Goal: Transaction & Acquisition: Download file/media

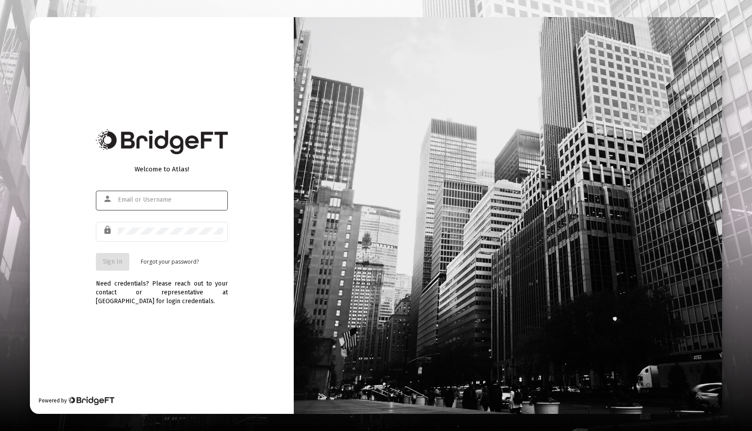
type input "[EMAIL_ADDRESS][DOMAIN_NAME]"
click at [102, 265] on button "Sign In" at bounding box center [112, 262] width 33 height 18
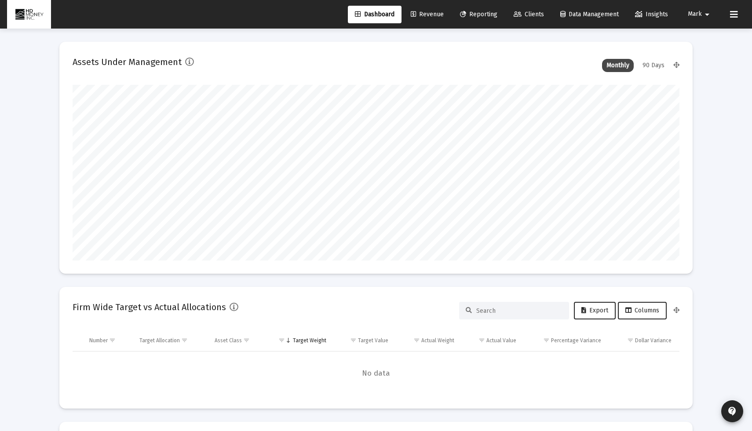
type input "[DATE]"
click at [476, 17] on span "Reporting" at bounding box center [478, 14] width 37 height 7
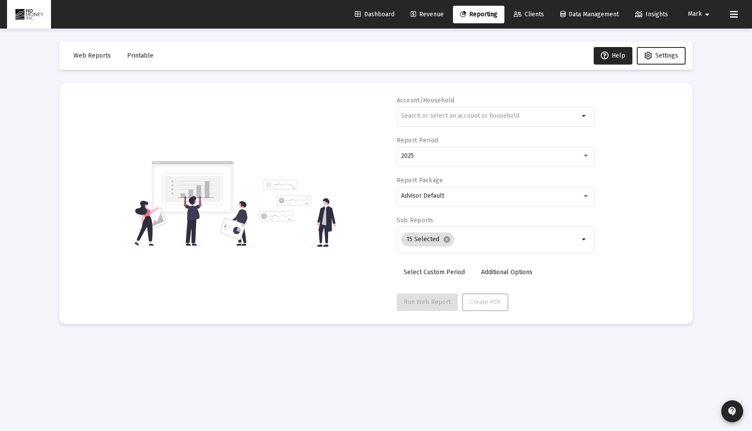
click at [147, 60] on button "Printable" at bounding box center [140, 56] width 40 height 18
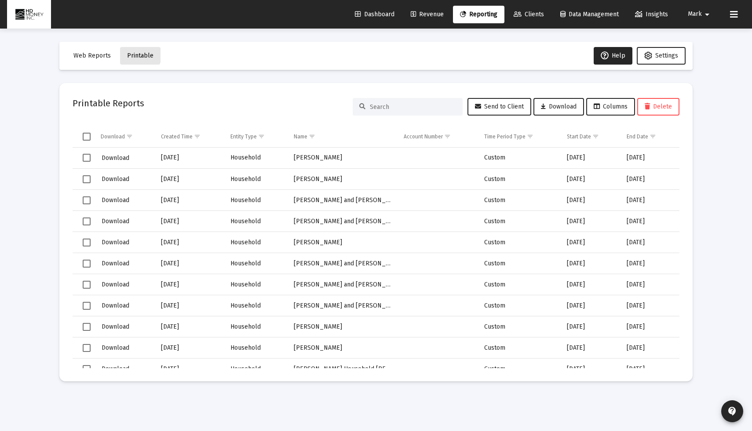
click at [138, 55] on span "Printable" at bounding box center [140, 55] width 26 height 7
click at [482, 8] on link "Reporting" at bounding box center [478, 15] width 51 height 18
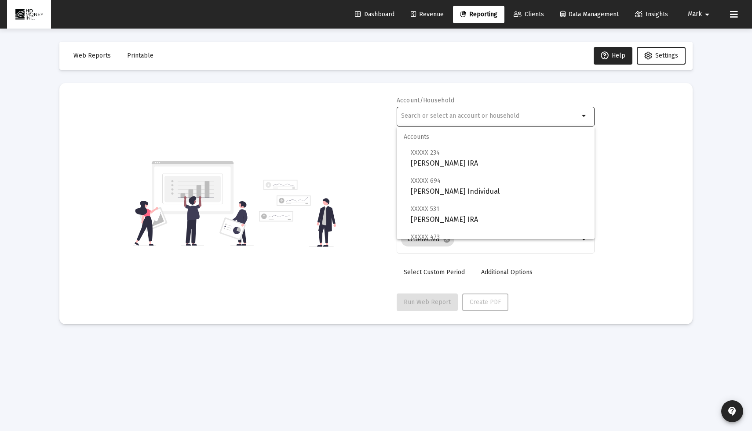
click at [458, 114] on input "text" at bounding box center [490, 116] width 178 height 7
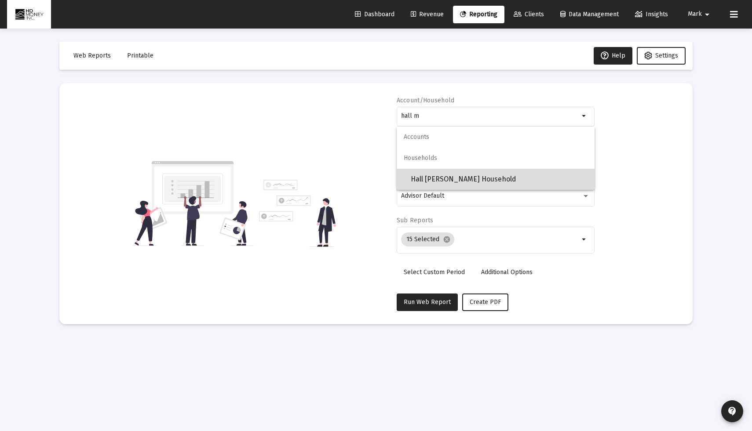
click at [486, 178] on span "Hall [PERSON_NAME] Household" at bounding box center [499, 179] width 177 height 21
type input "Hall [PERSON_NAME] Household"
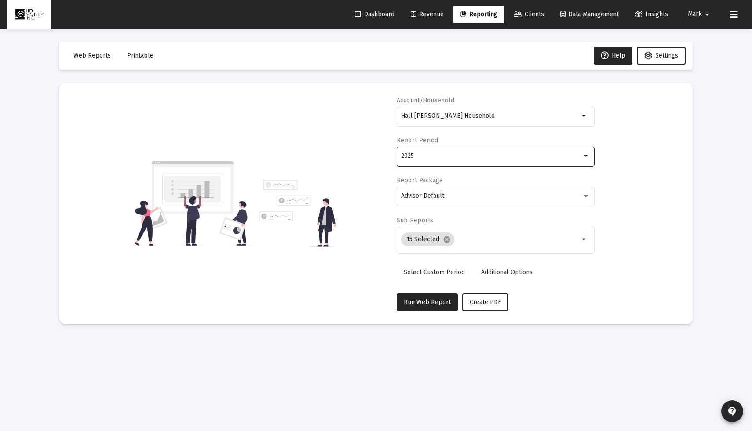
click at [488, 155] on div "2025" at bounding box center [491, 156] width 181 height 7
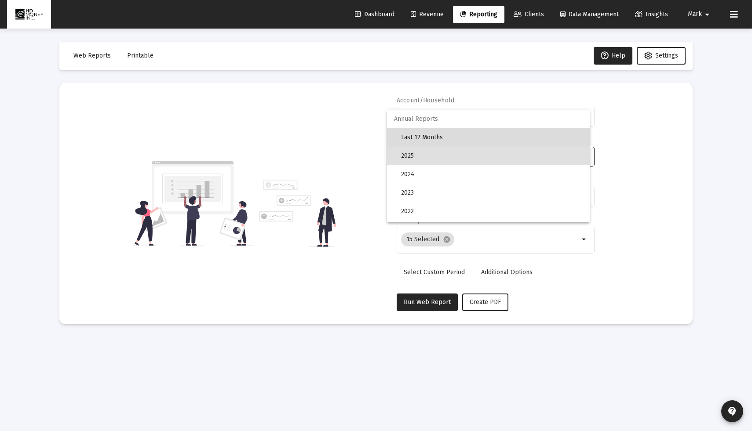
click at [485, 136] on span "Last 12 Months" at bounding box center [492, 137] width 182 height 18
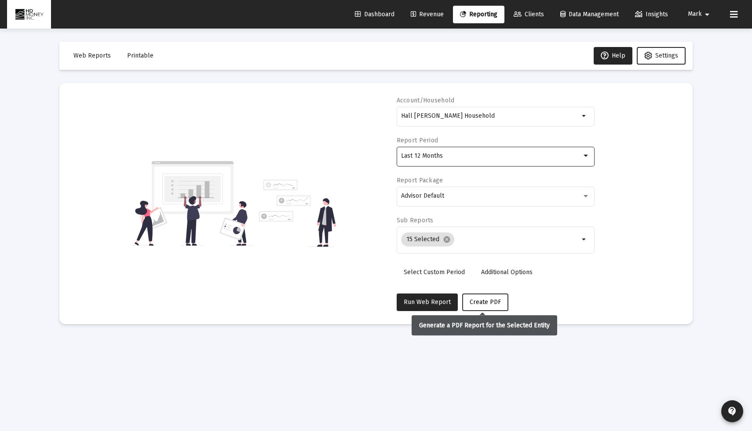
click at [474, 298] on button "Create PDF" at bounding box center [485, 303] width 46 height 18
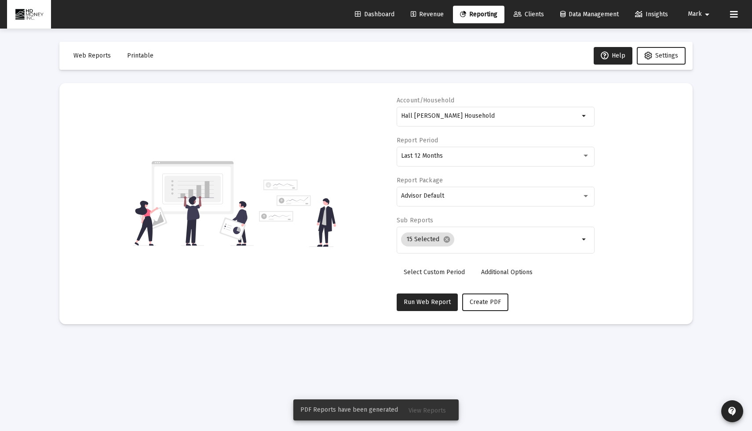
click at [420, 411] on span "View Reports" at bounding box center [426, 410] width 37 height 7
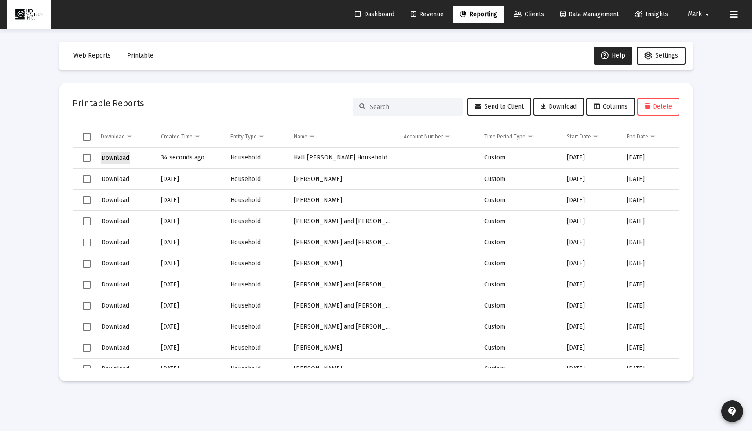
click at [127, 156] on span "Download" at bounding box center [116, 157] width 28 height 7
